Goal: Information Seeking & Learning: Learn about a topic

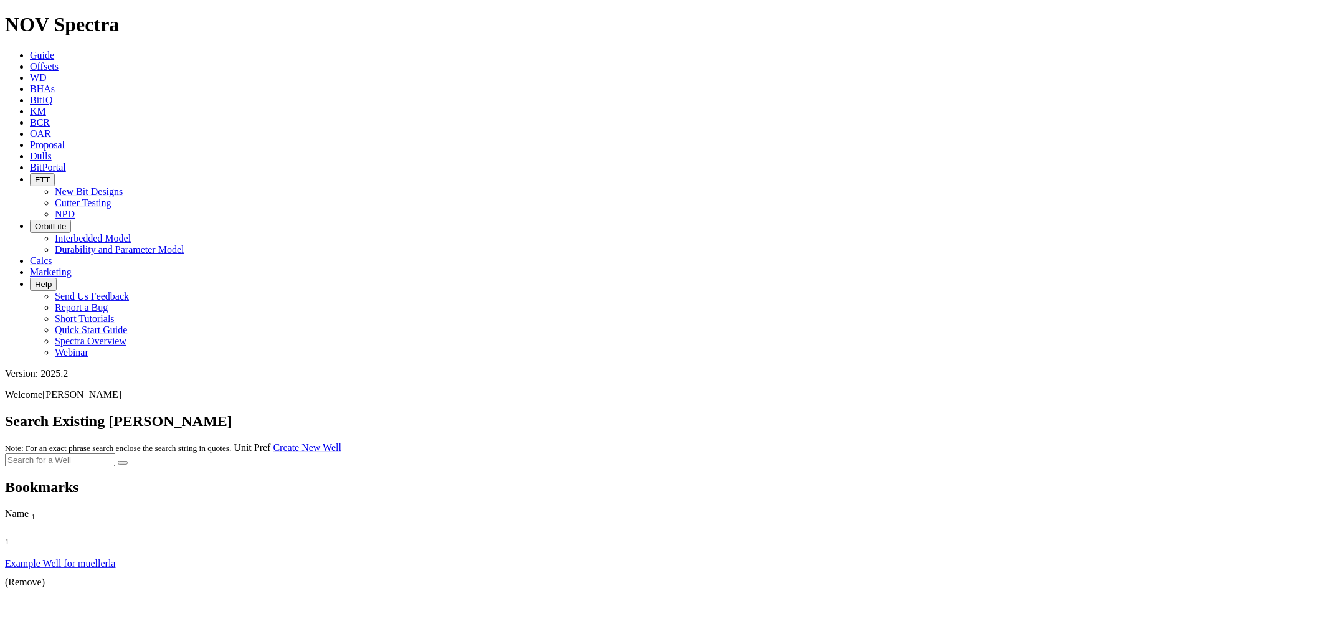
click at [59, 61] on span "Offsets" at bounding box center [44, 66] width 29 height 11
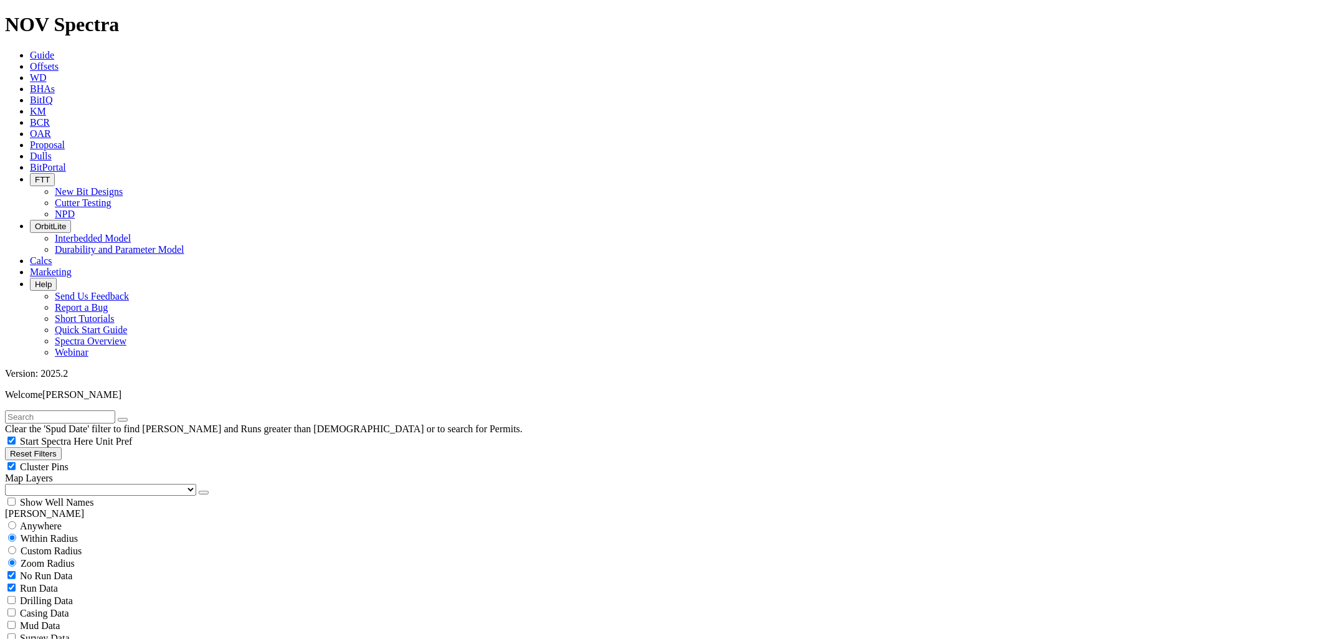
click at [115, 410] on input "text" at bounding box center [60, 416] width 110 height 13
type input "coats"
click at [130, 418] on button "submit" at bounding box center [135, 420] width 10 height 4
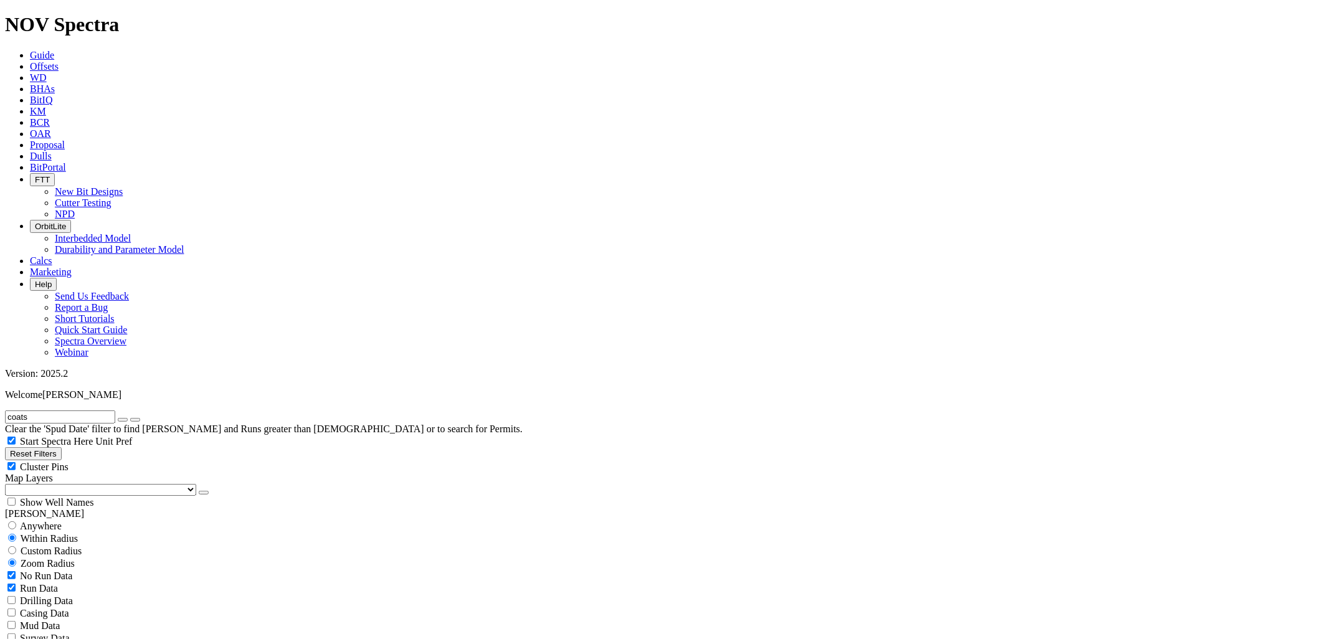
type input "[DATE]"
click at [164, 460] on div "No Run Data Run Data Drilling Data Casing Data Mud Data Survey Data Hydraulics …" at bounding box center [661, 637] width 1313 height 137
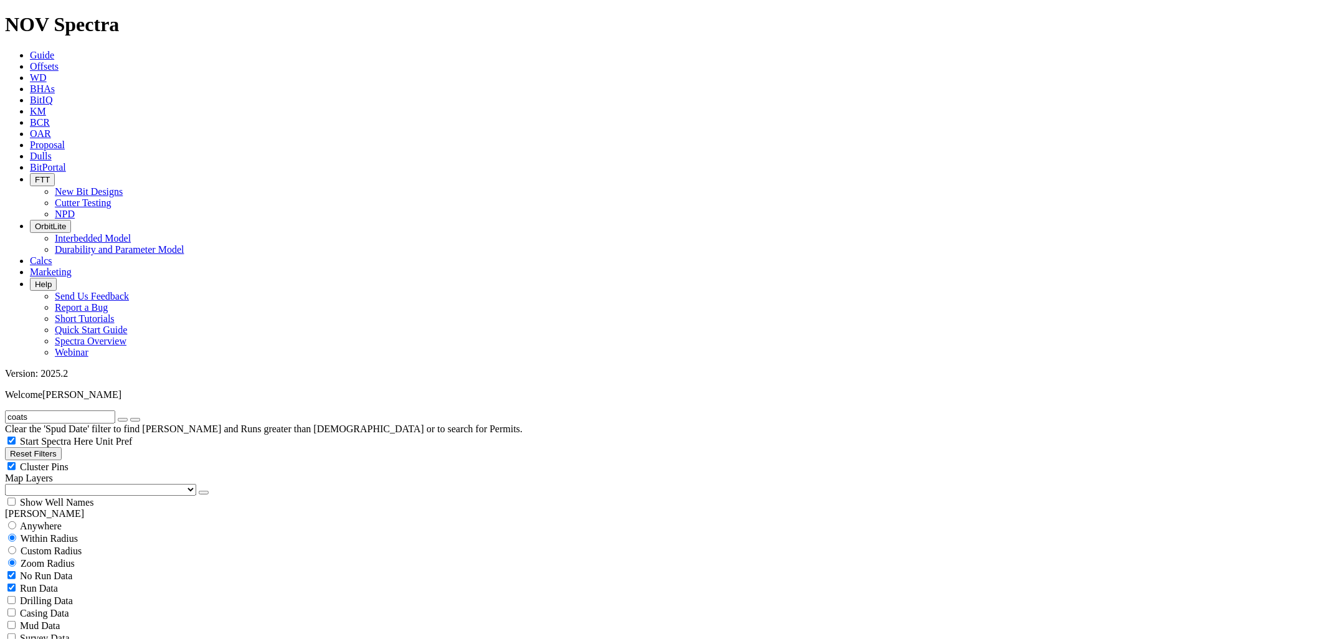
type input "3000"
checkbox input "false"
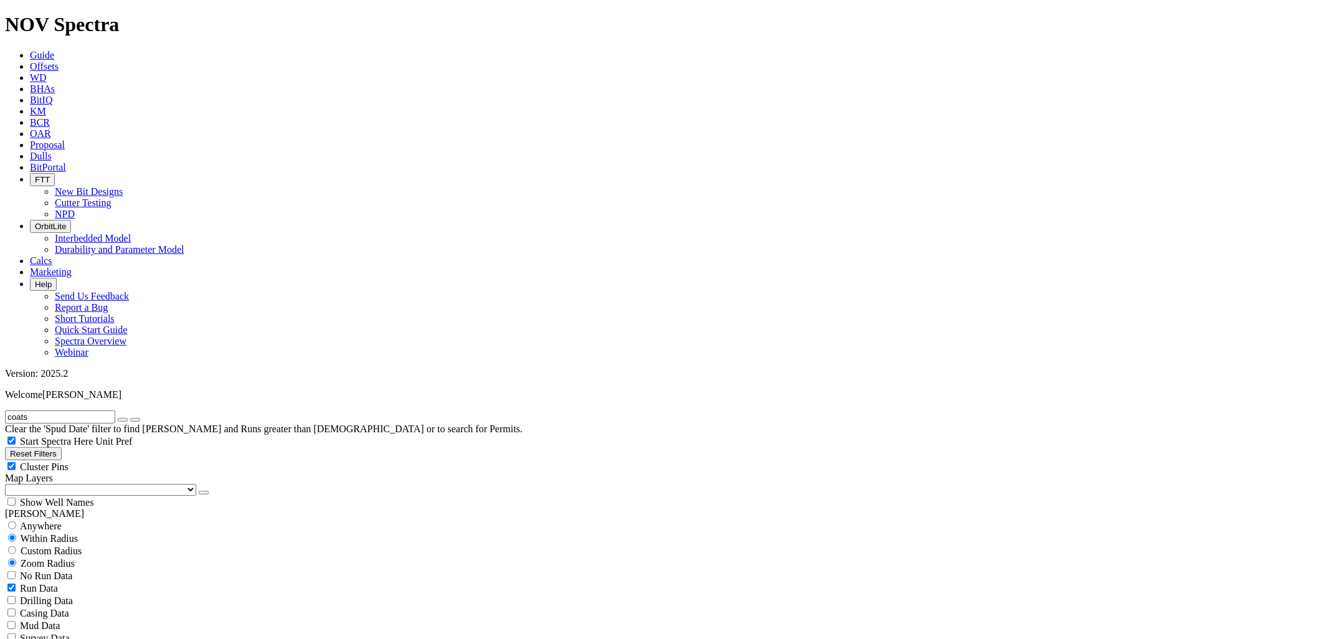
type input "8001"
drag, startPoint x: 52, startPoint y: 443, endPoint x: 47, endPoint y: 456, distance: 13.4
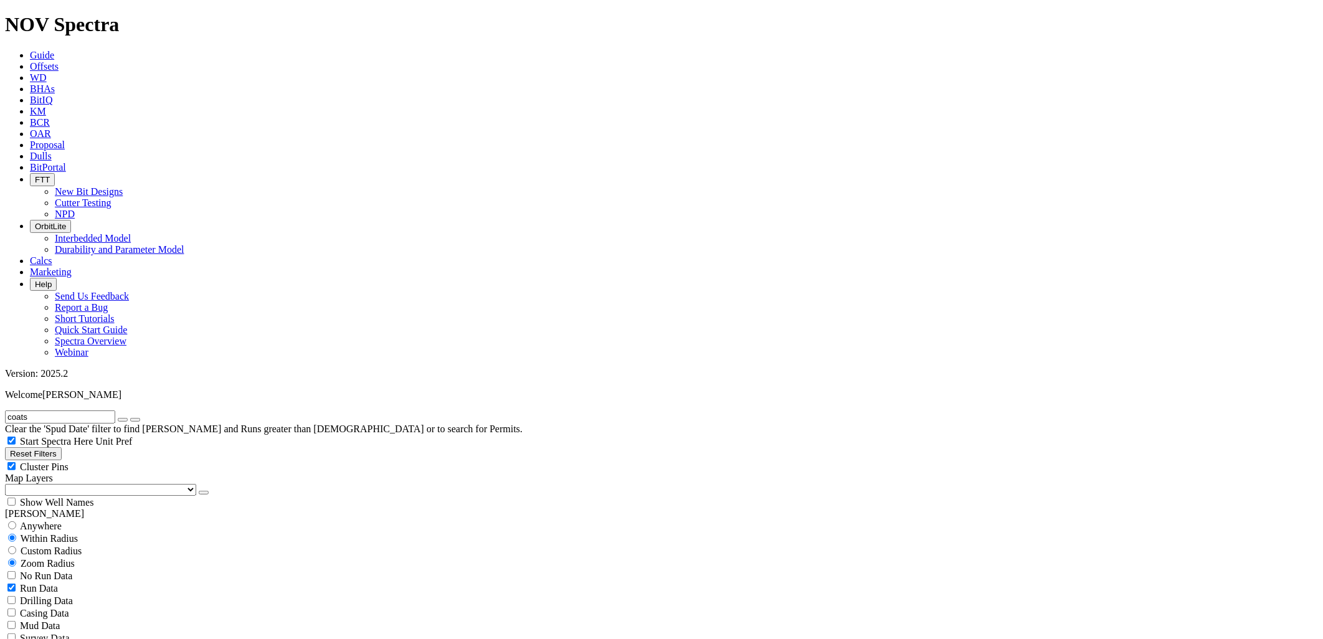
click at [123, 420] on icon "button" at bounding box center [123, 420] width 0 height 0
click at [70, 460] on span "Custom Radius" at bounding box center [51, 551] width 61 height 11
radio input "true"
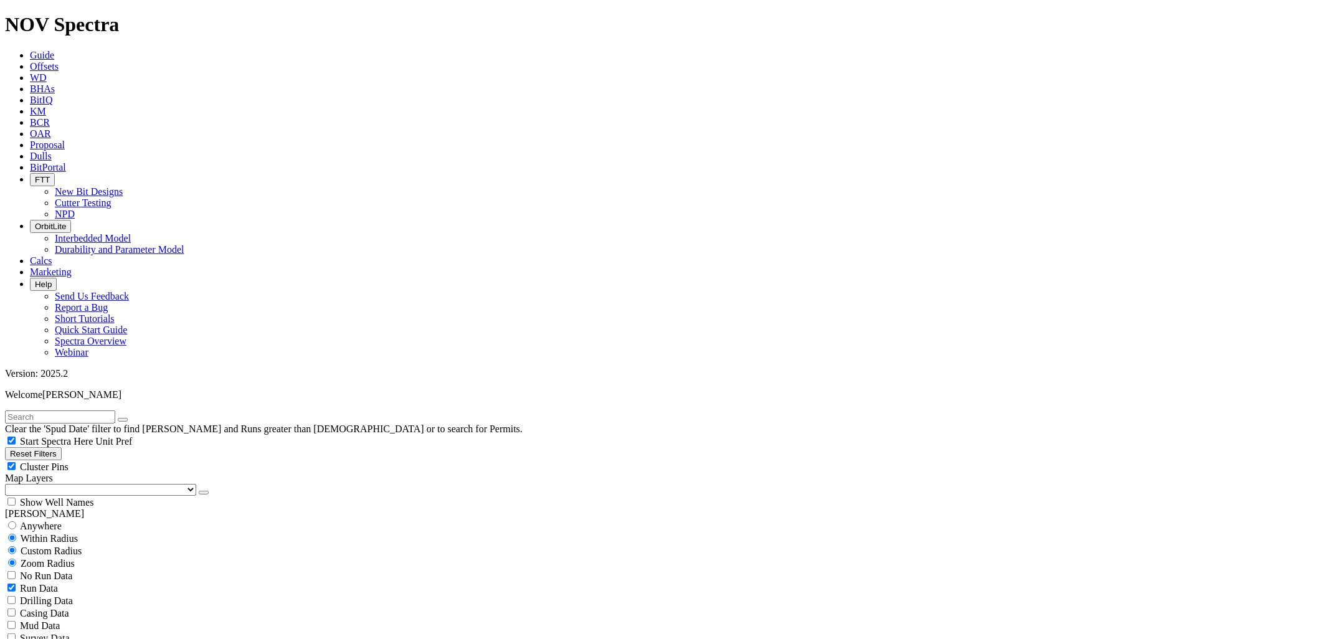
radio input "false"
click at [75, 460] on input "number" at bounding box center [60, 575] width 110 height 13
click at [34, 460] on button "Miles" at bounding box center [19, 588] width 29 height 13
click at [71, 460] on input "number" at bounding box center [60, 575] width 110 height 13
type input "5"
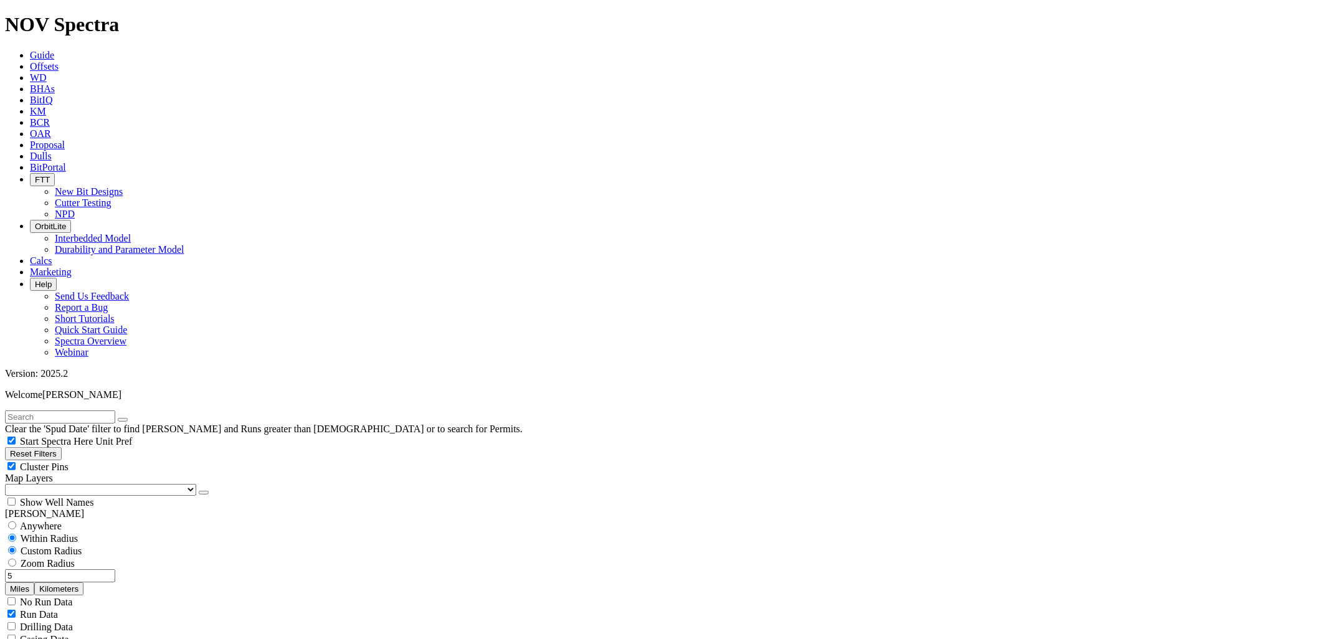
drag, startPoint x: 44, startPoint y: 328, endPoint x: 29, endPoint y: 341, distance: 20.3
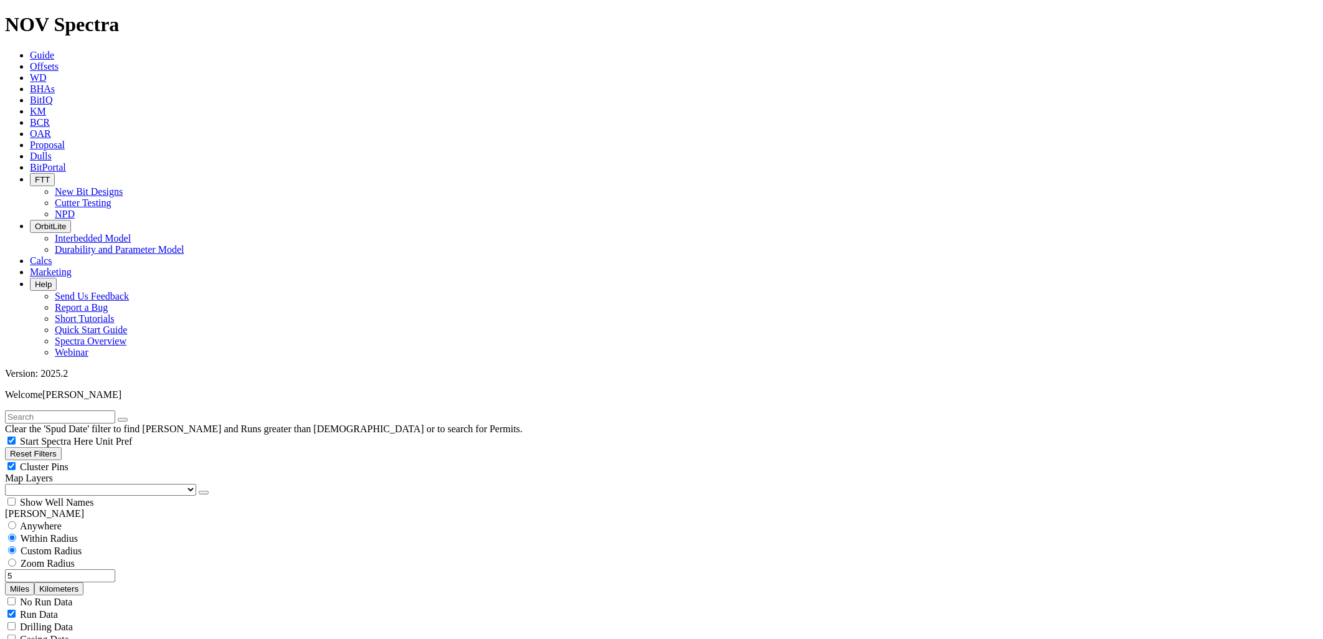
select select "? number:9.875 ?"
click at [102, 460] on input "5" at bounding box center [60, 575] width 110 height 13
type input "3"
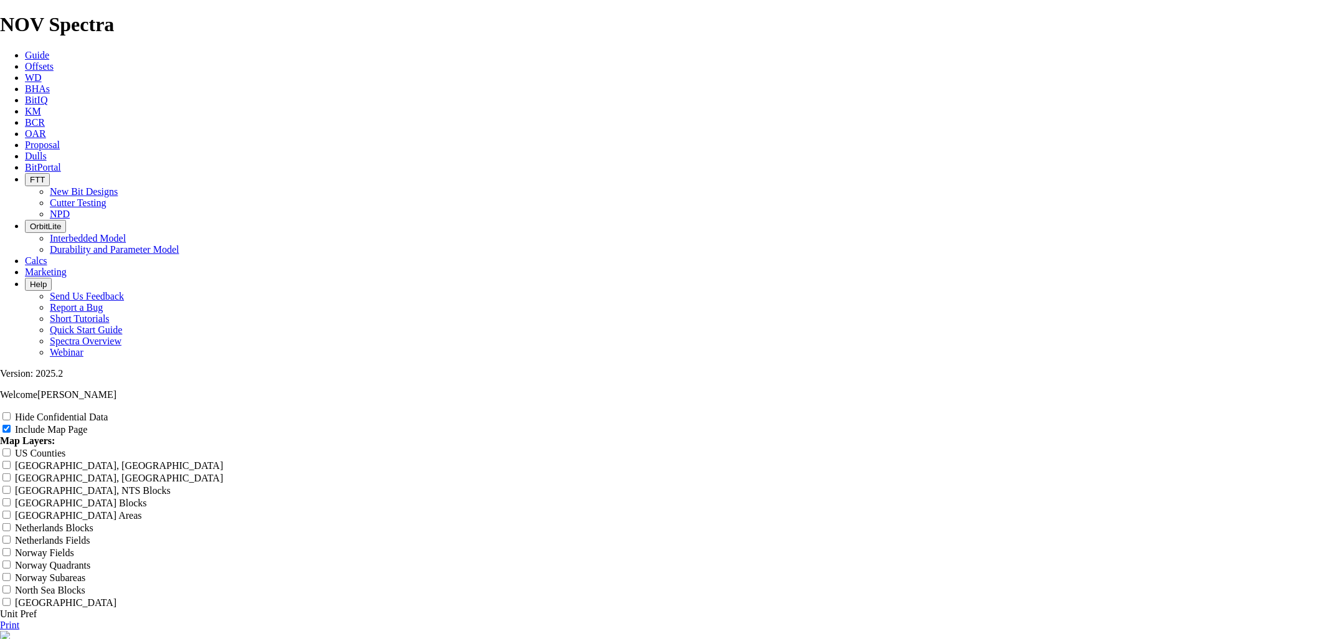
scroll to position [1597, 0]
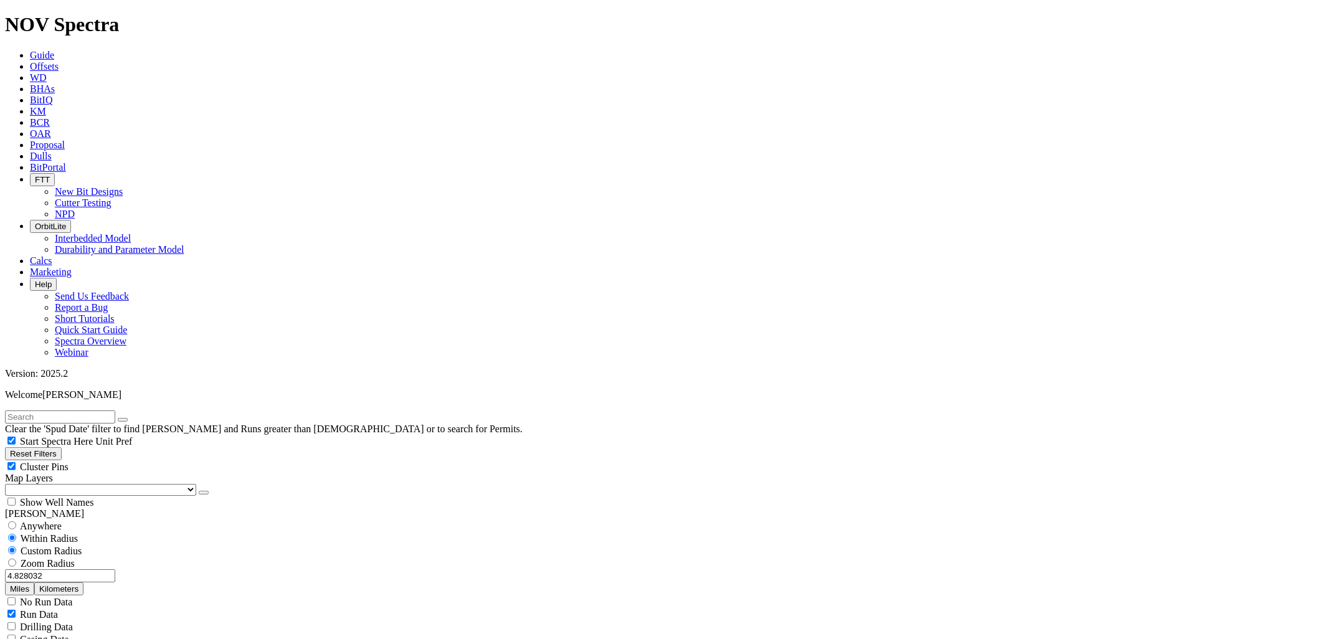
drag, startPoint x: 57, startPoint y: 240, endPoint x: 140, endPoint y: 244, distance: 82.3
click at [140, 460] on div "4.828032 Miles Kilometers" at bounding box center [661, 582] width 1313 height 26
type input "10"
click at [34, 460] on button "Miles" at bounding box center [19, 588] width 29 height 13
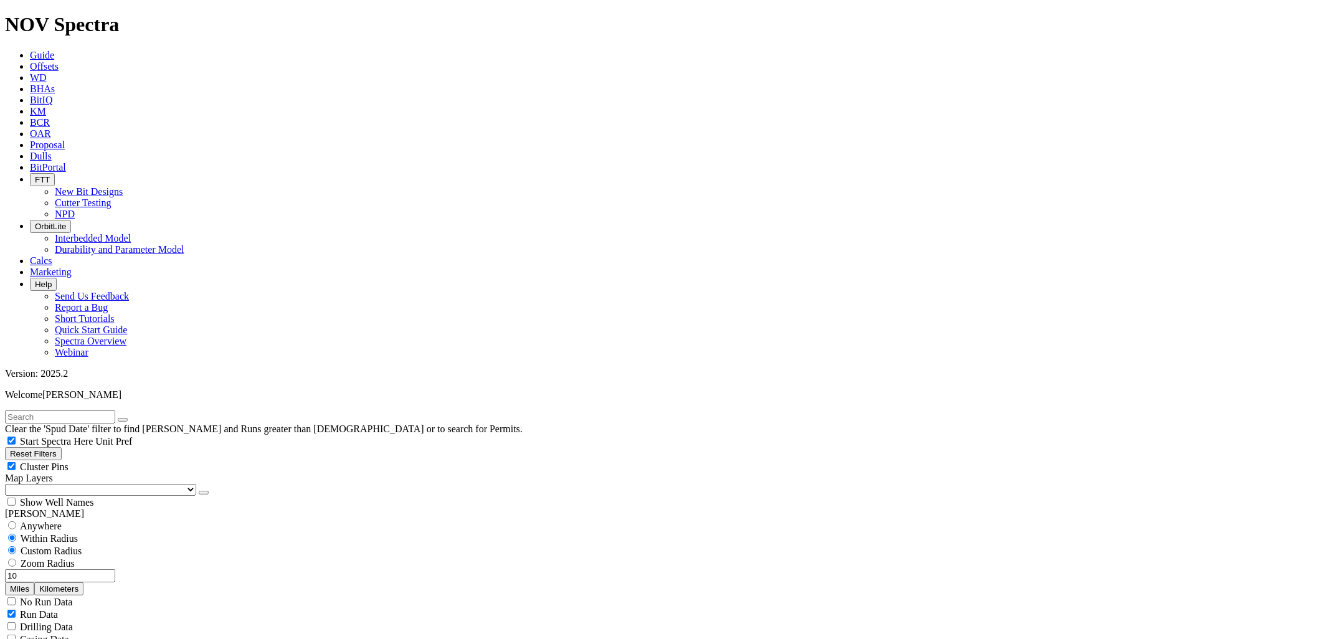
drag, startPoint x: 64, startPoint y: 487, endPoint x: 40, endPoint y: 483, distance: 24.0
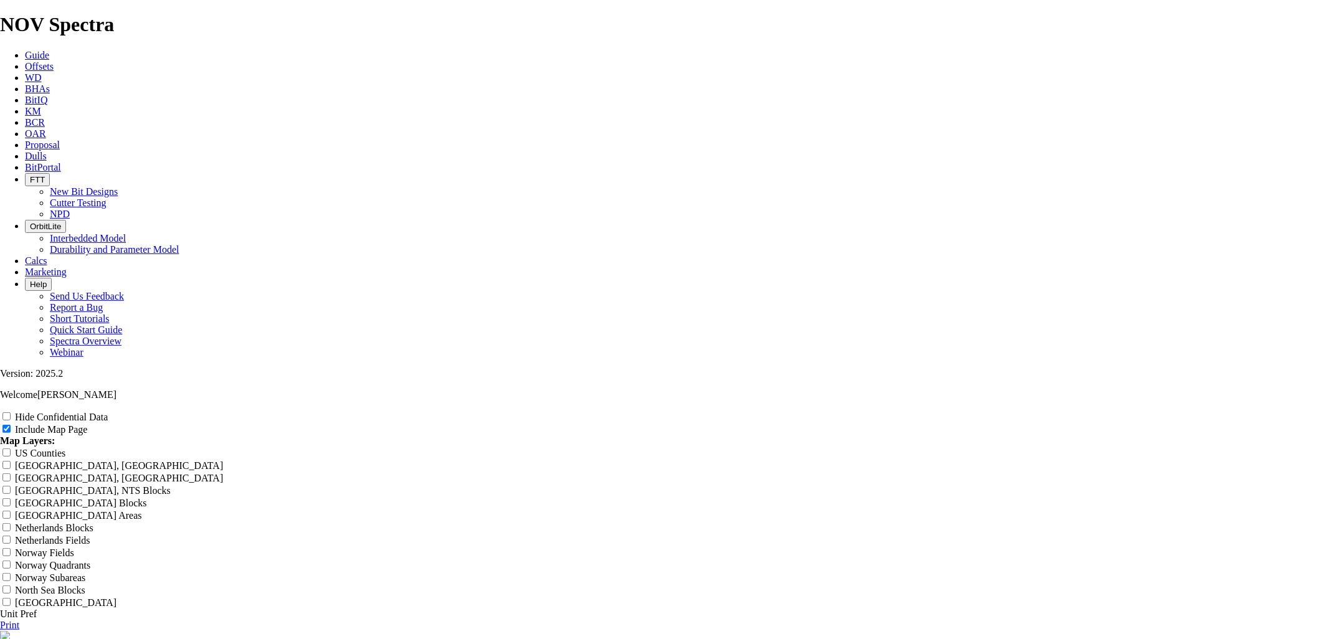
scroll to position [1453, 0]
radio input "true"
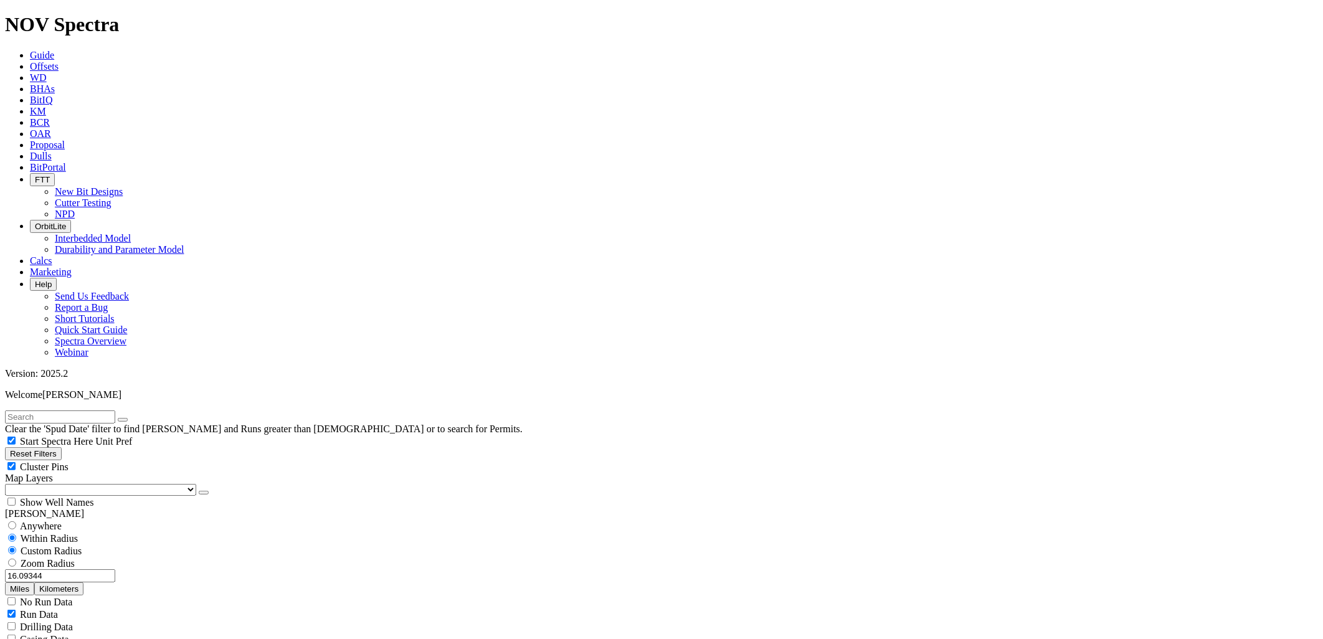
drag, startPoint x: 69, startPoint y: 552, endPoint x: 122, endPoint y: 552, distance: 53.6
type input "9000"
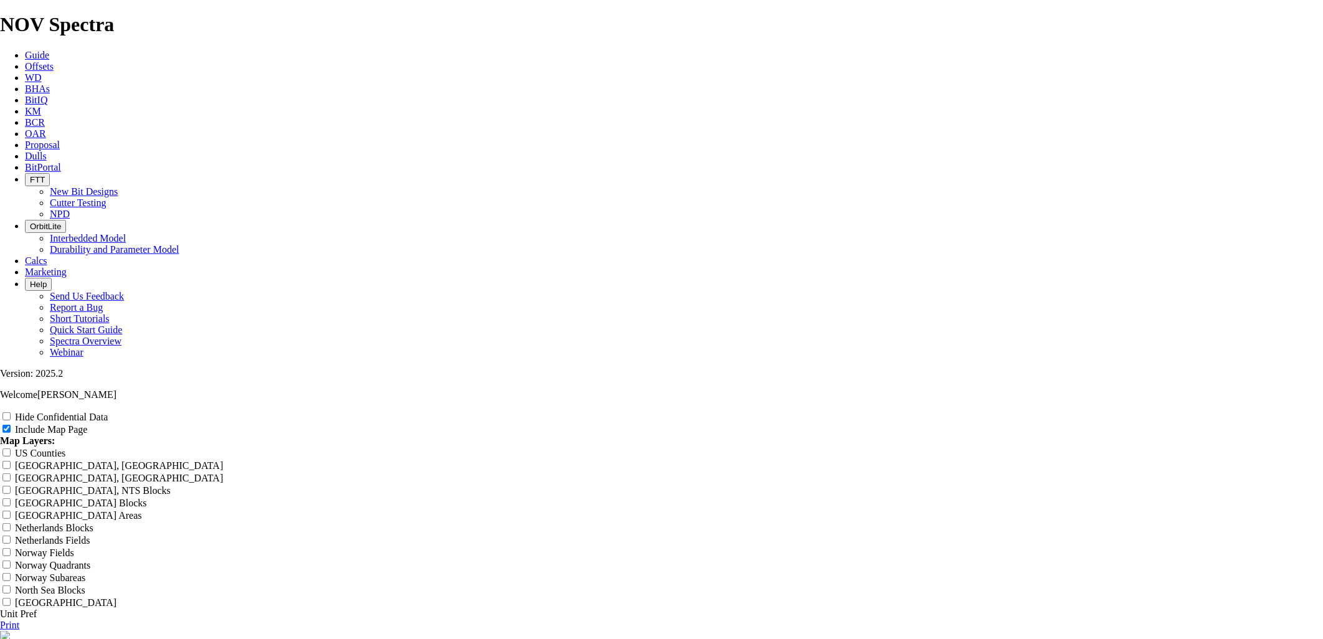
scroll to position [1522, 0]
radio input "true"
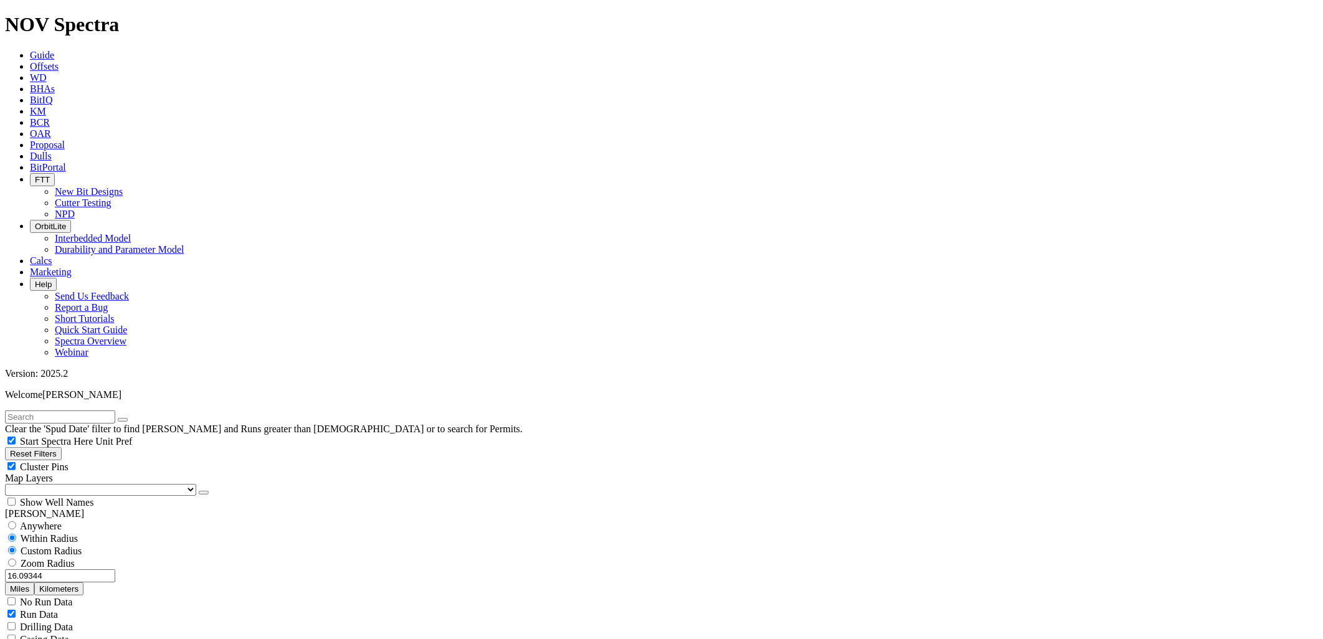
click at [62, 447] on button "Reset Filters" at bounding box center [33, 453] width 57 height 13
radio input "false"
radio input "true"
checkbox input "true"
type input "[DATE]"
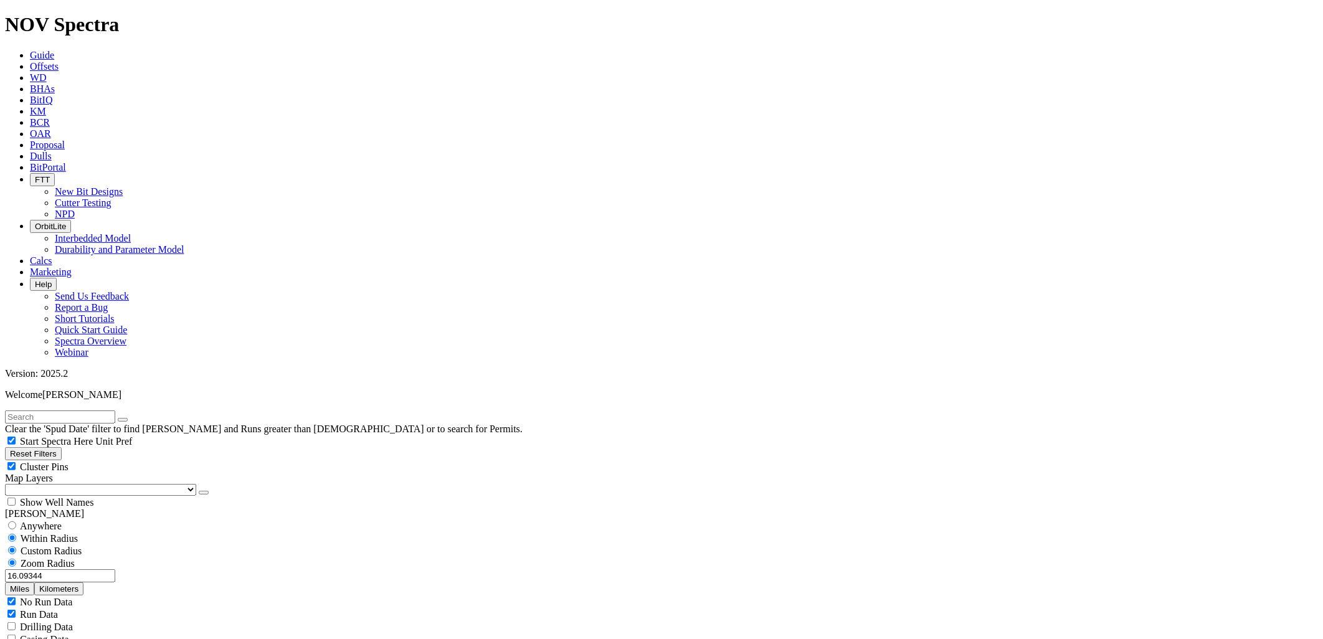
select select
click at [79, 410] on input "text" at bounding box center [60, 416] width 110 height 13
type input "coat"
click at [130, 418] on button "submit" at bounding box center [135, 420] width 10 height 4
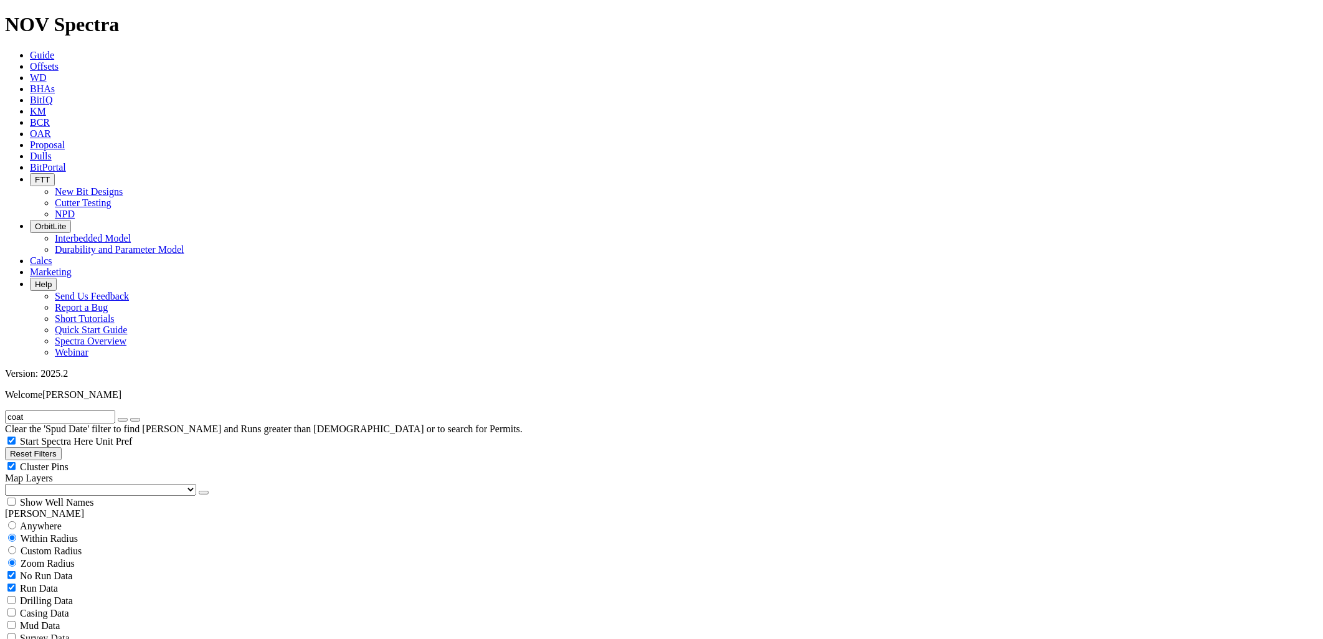
click at [62, 447] on button "Reset Filters" at bounding box center [33, 453] width 57 height 13
click at [72, 410] on input "text" at bounding box center [60, 416] width 110 height 13
type input "coats"
click at [130, 418] on button "submit" at bounding box center [135, 420] width 10 height 4
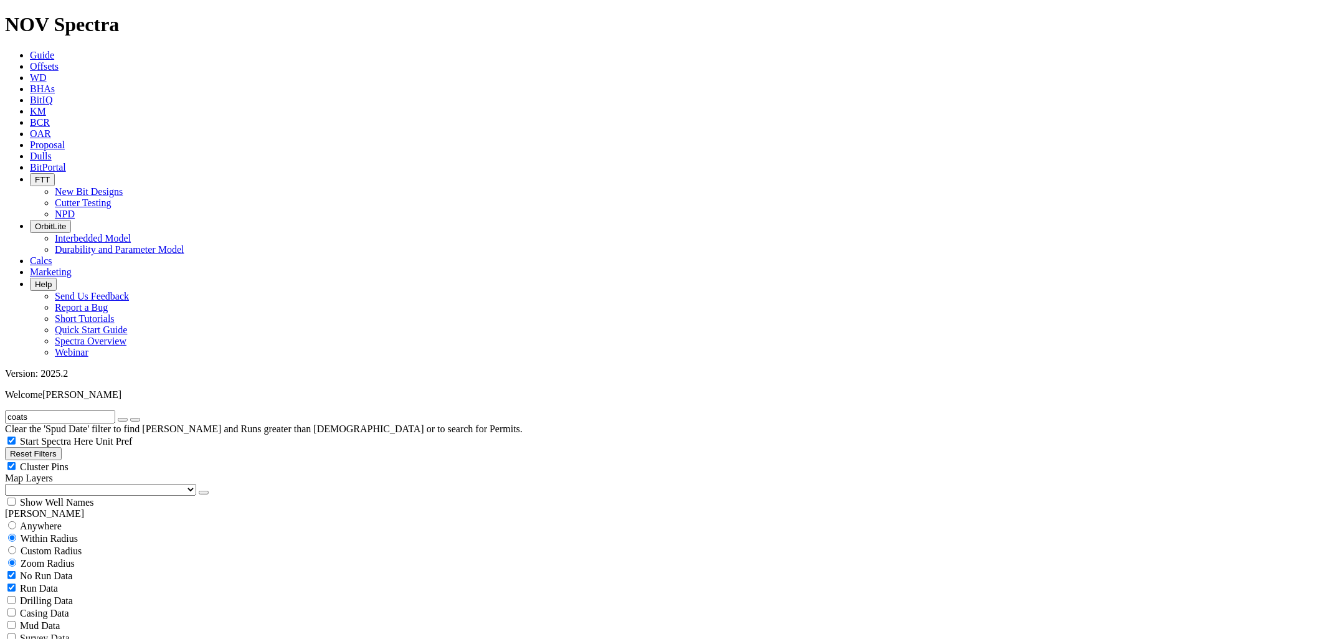
click at [162, 460] on div "[PERSON_NAME]" at bounding box center [661, 513] width 1313 height 11
click at [70, 460] on span "Custom Radius" at bounding box center [51, 551] width 61 height 11
radio input "true"
radio input "false"
click at [82, 460] on input "number" at bounding box center [60, 575] width 110 height 13
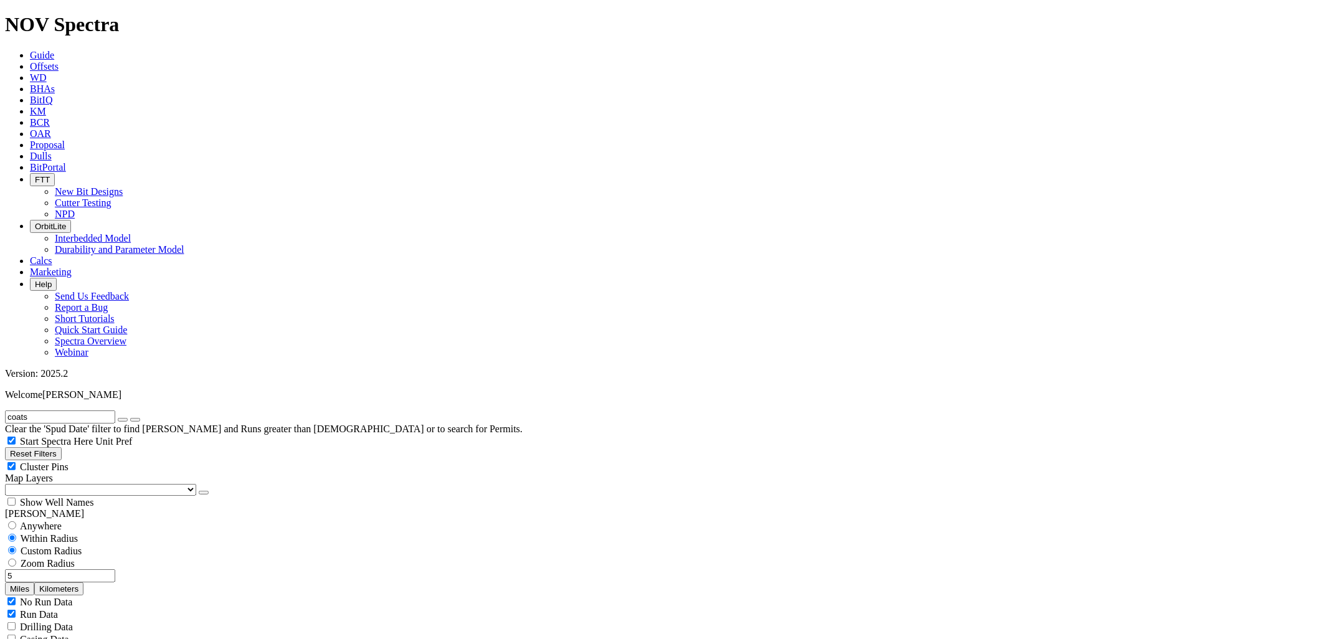
type input "5"
click at [34, 460] on button "Miles" at bounding box center [19, 588] width 29 height 13
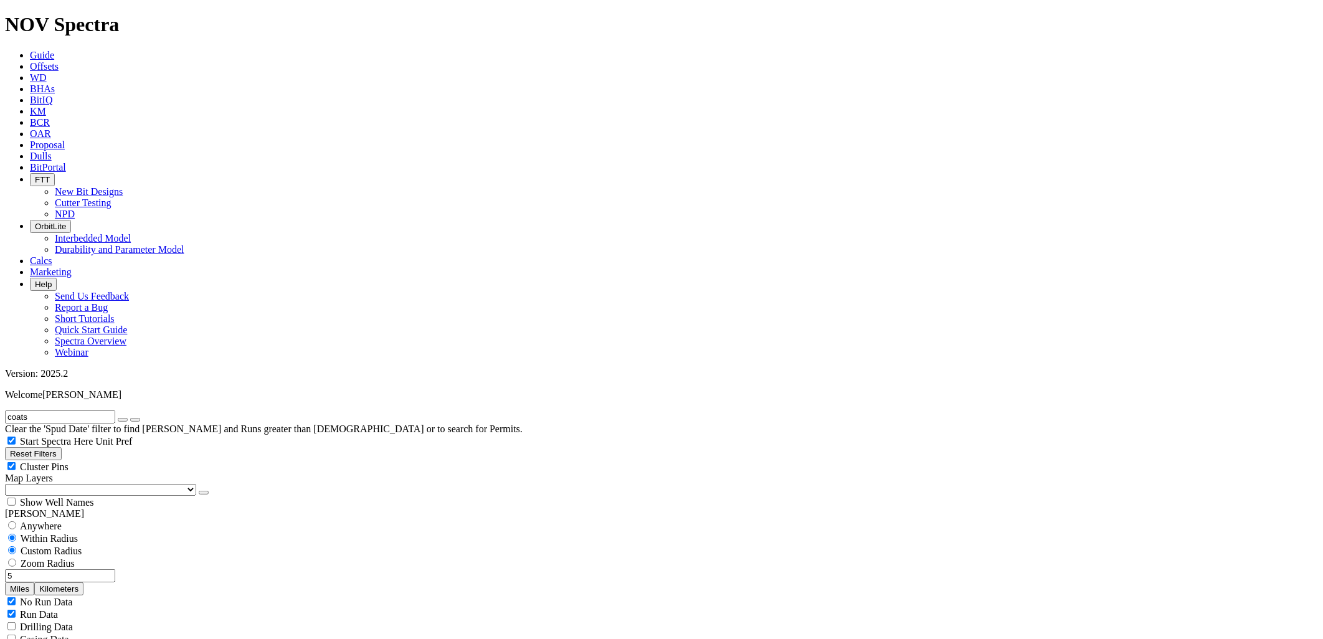
click at [123, 420] on icon "button" at bounding box center [123, 420] width 0 height 0
select select "9.875"
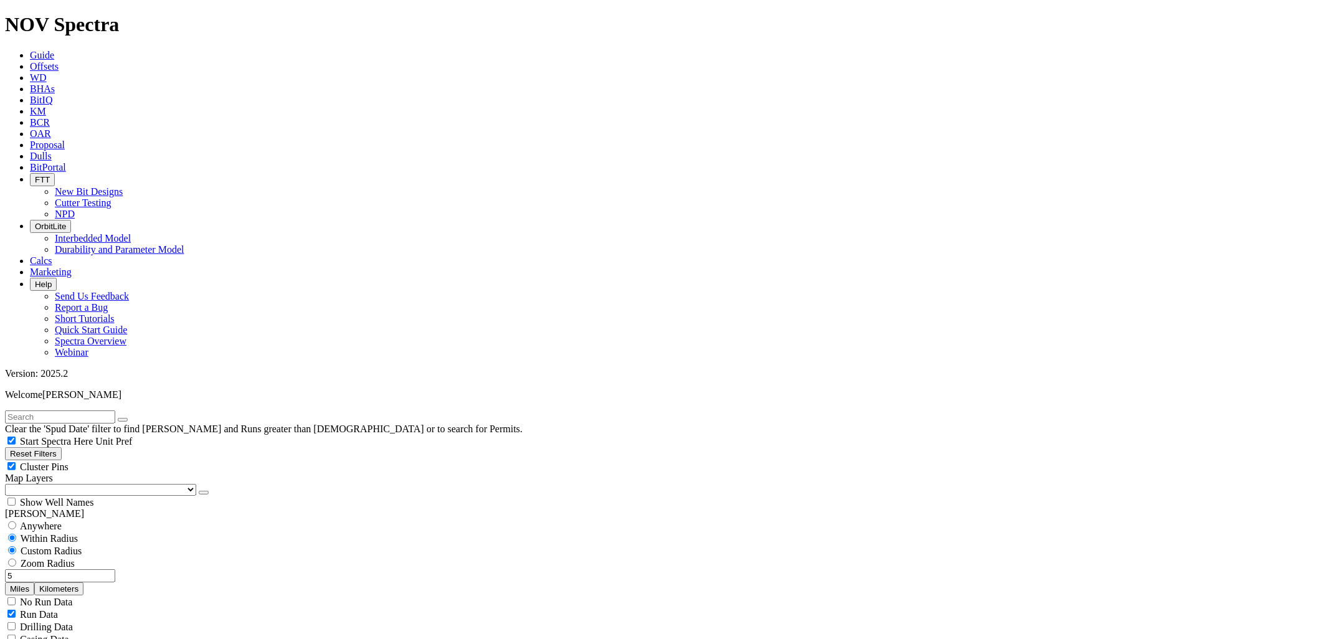
checkbox input "false"
select select "? number:9.875 ?"
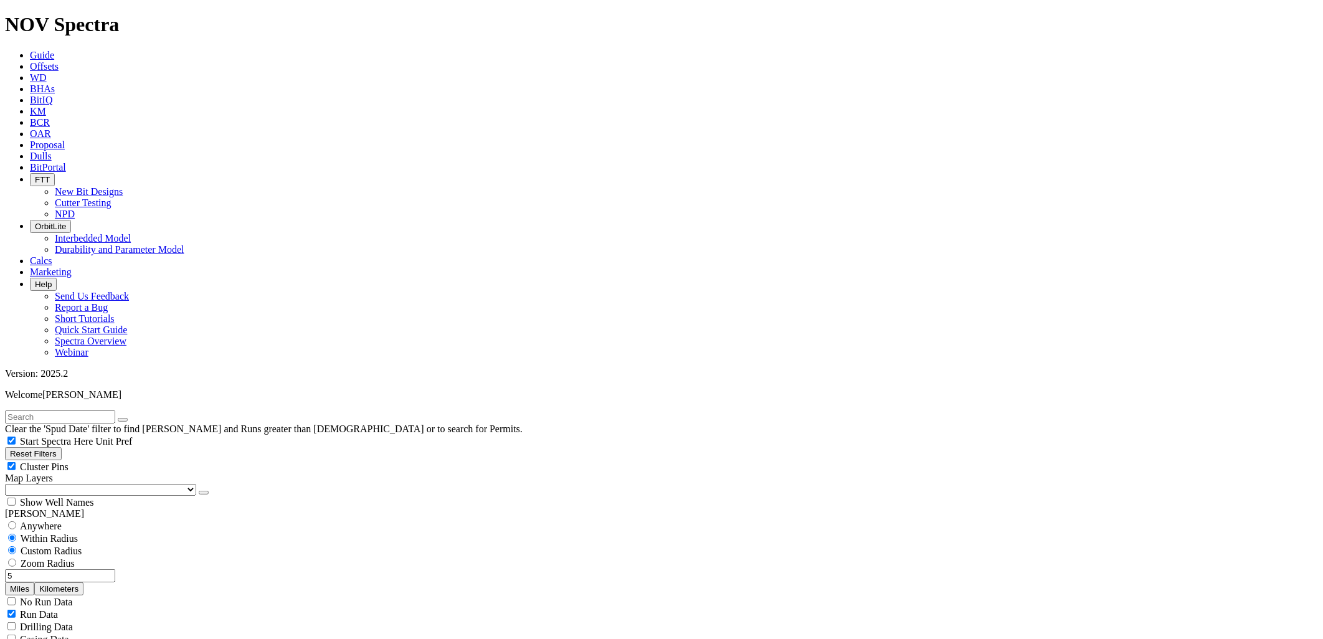
scroll to position [692, 0]
type input "3000"
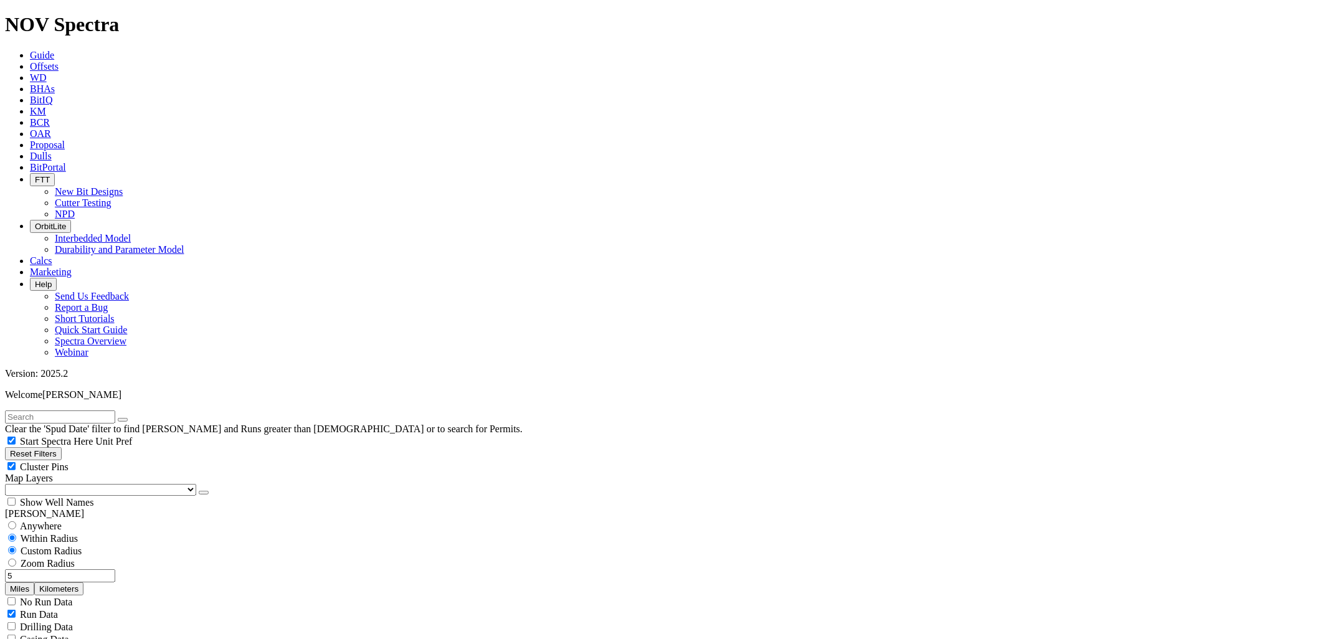
type input "8000"
